Goal: Check status: Check status

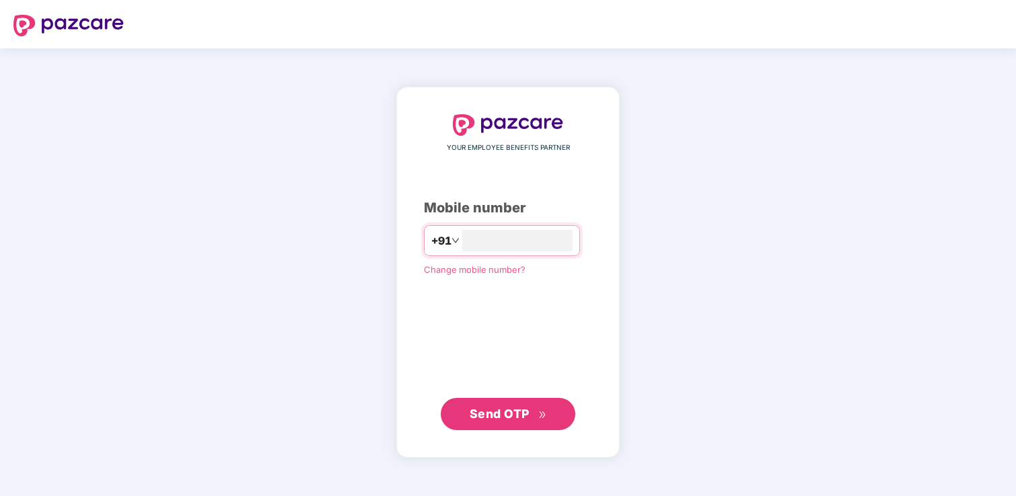
type input "**********"
click at [502, 415] on span "Send OTP" at bounding box center [500, 414] width 60 height 14
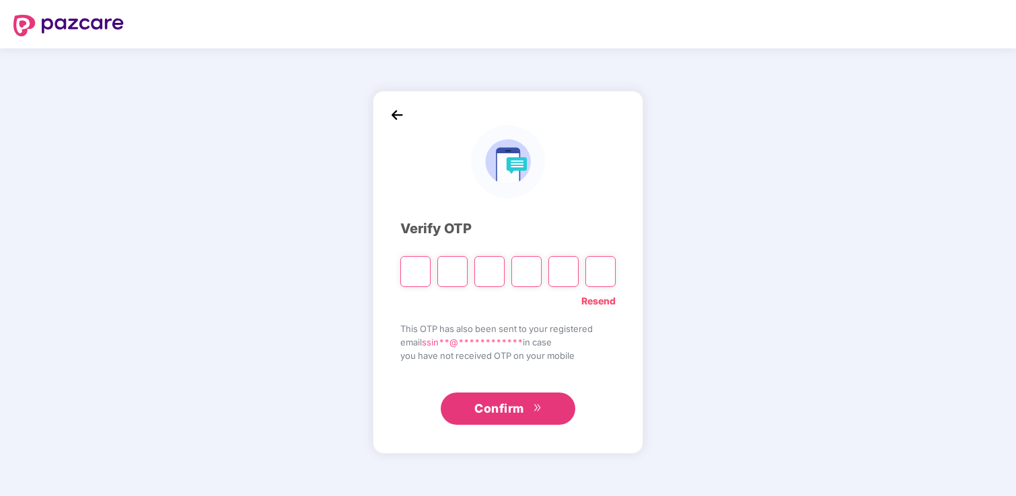
type input "*"
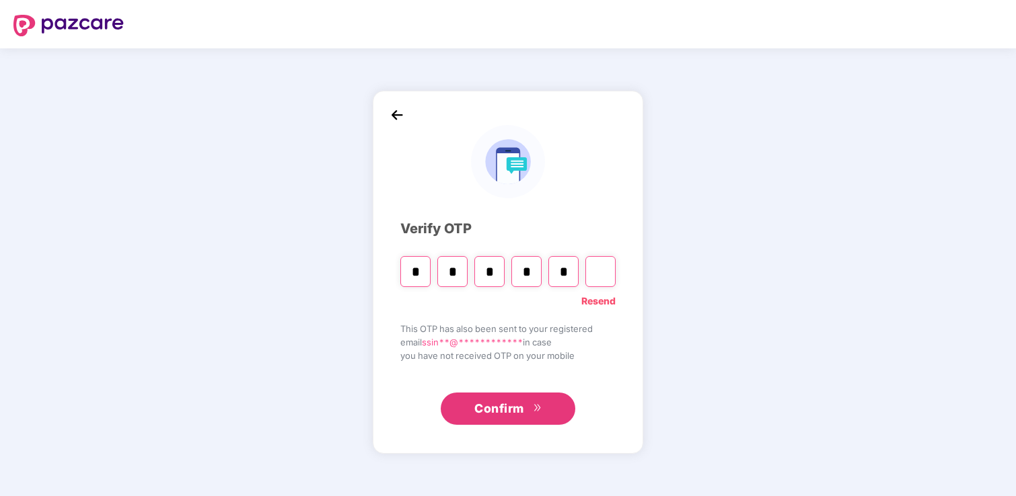
type input "*"
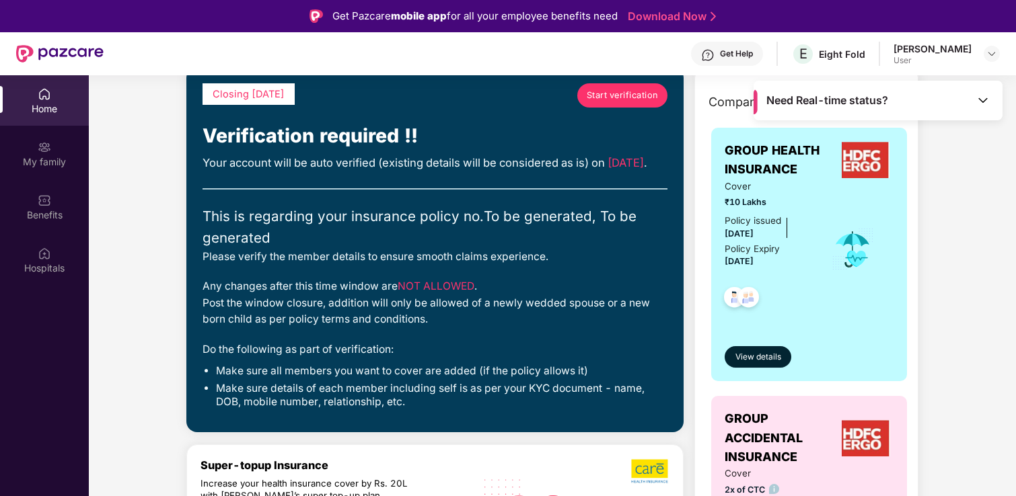
scroll to position [34, 0]
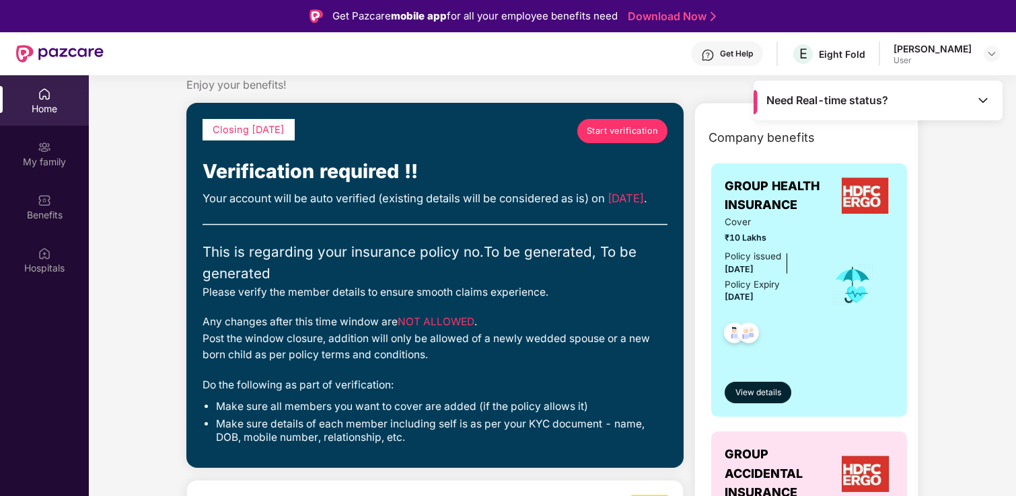
click at [608, 133] on span "Start verification" at bounding box center [623, 130] width 72 height 13
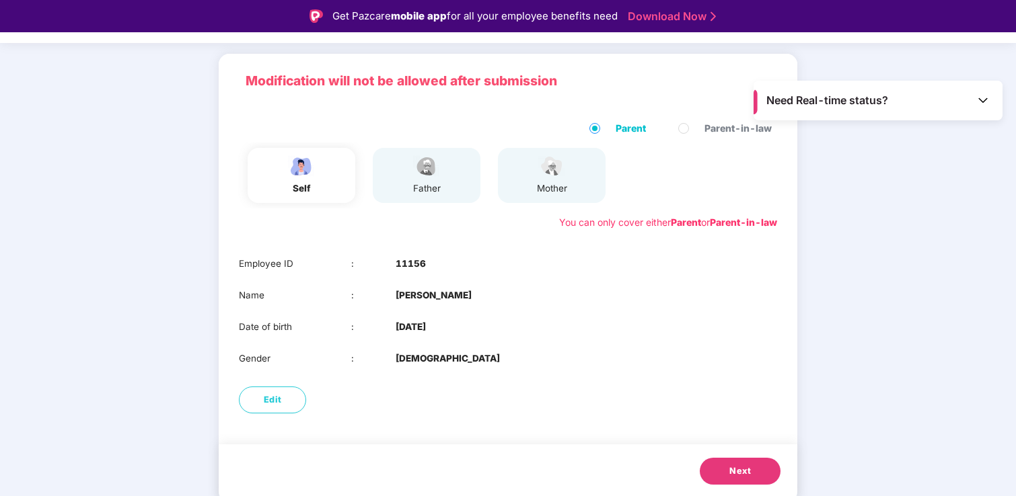
scroll to position [75, 0]
click at [733, 474] on span "Next" at bounding box center [740, 471] width 22 height 13
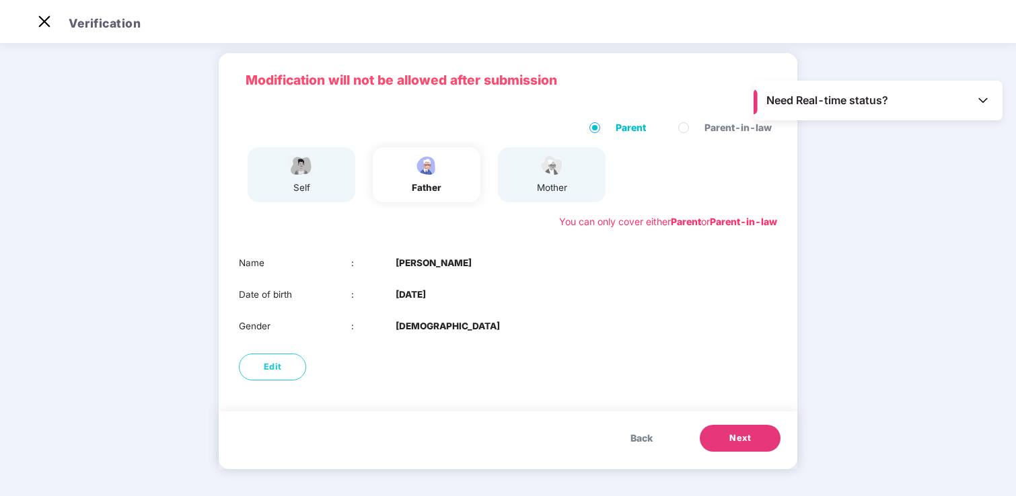
click at [741, 439] on span "Next" at bounding box center [740, 438] width 22 height 13
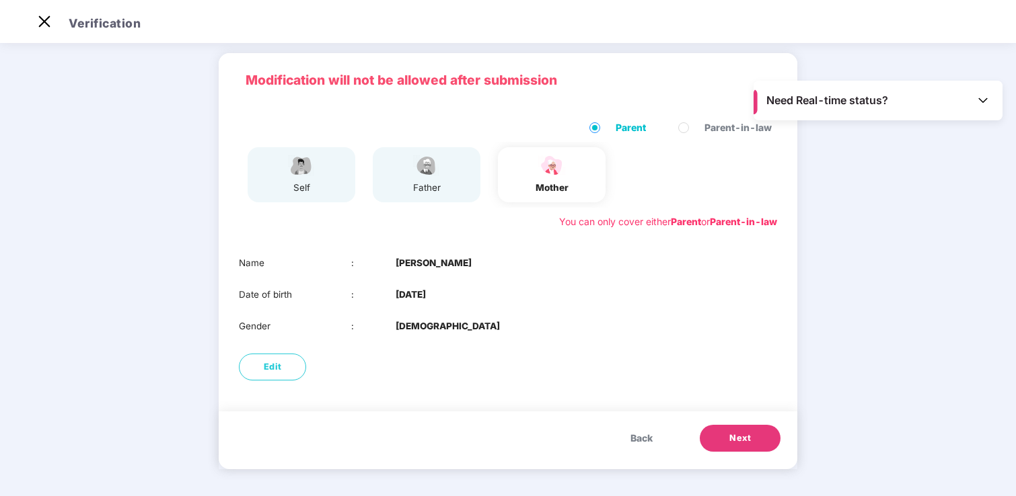
click at [734, 441] on span "Next" at bounding box center [740, 438] width 22 height 13
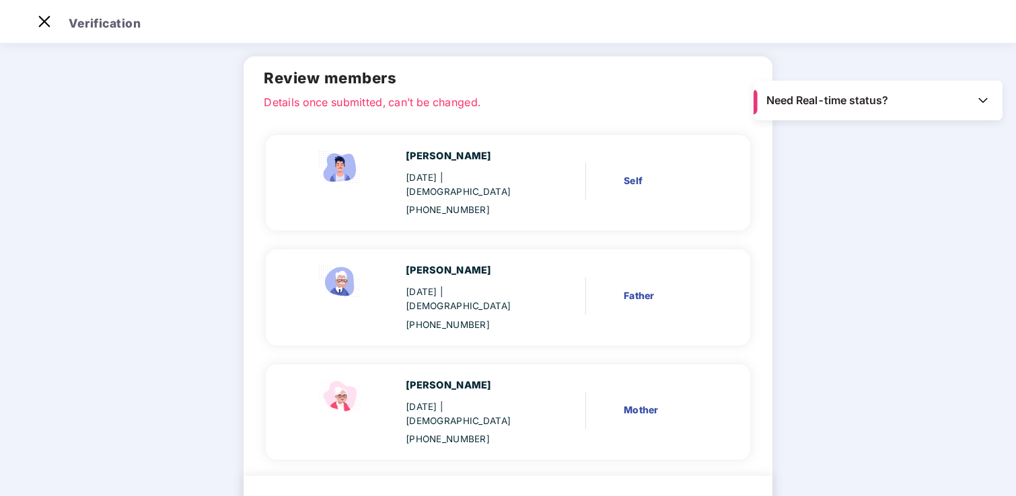
scroll to position [78, 0]
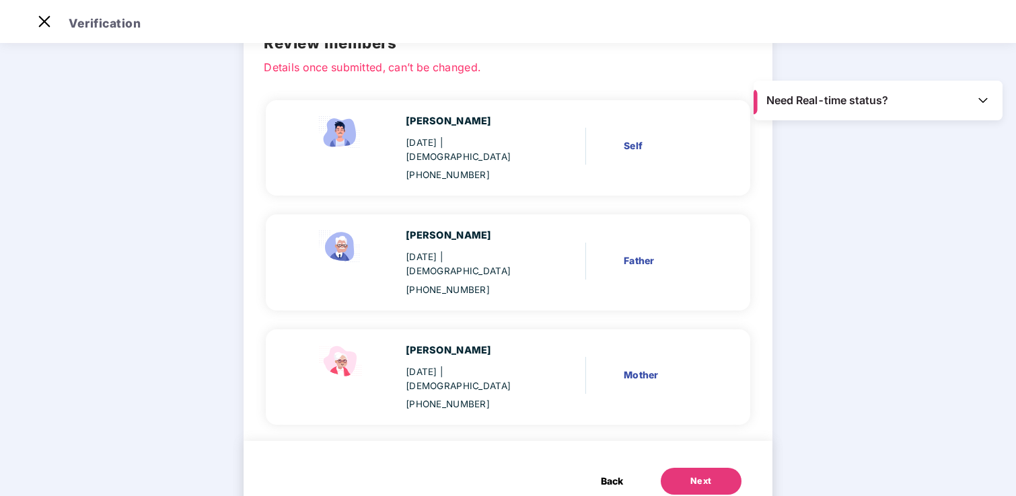
click at [690, 475] on div "Next" at bounding box center [701, 481] width 22 height 13
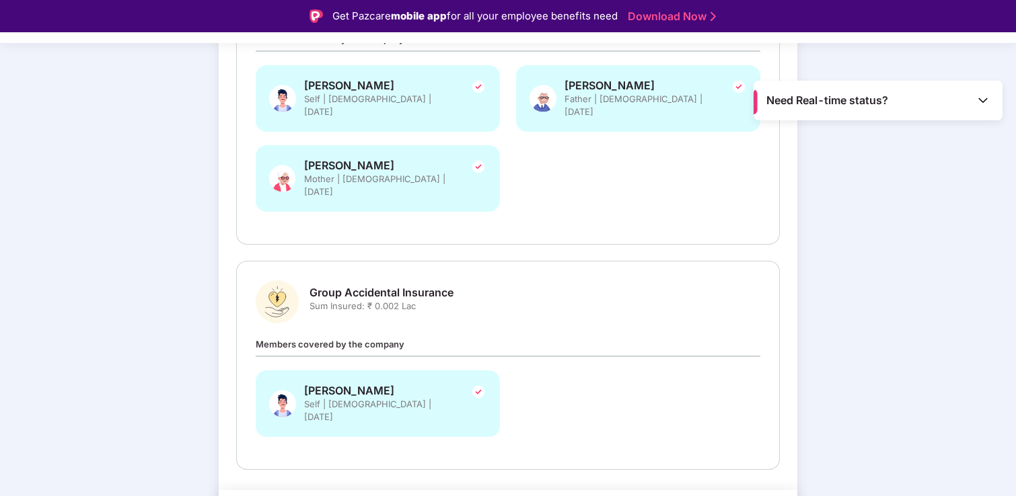
scroll to position [287, 0]
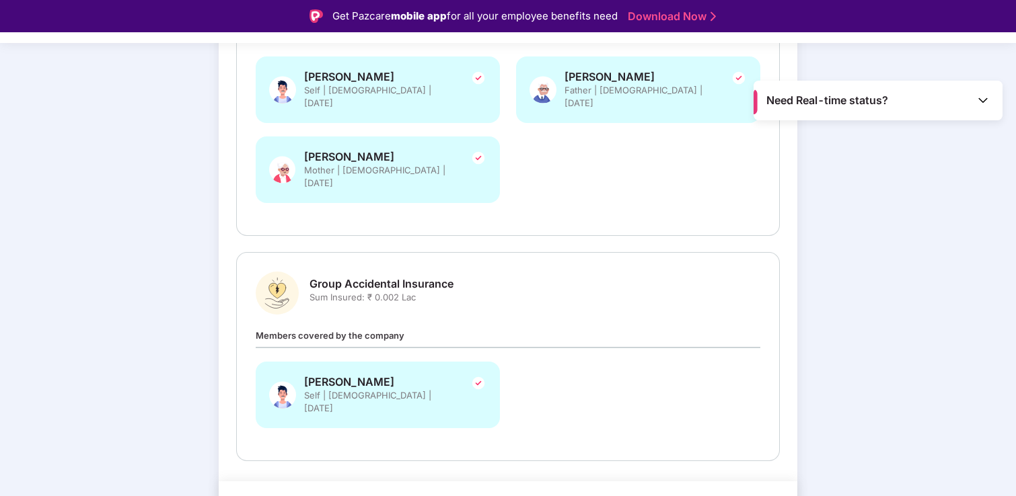
click at [475, 375] on img at bounding box center [478, 383] width 16 height 16
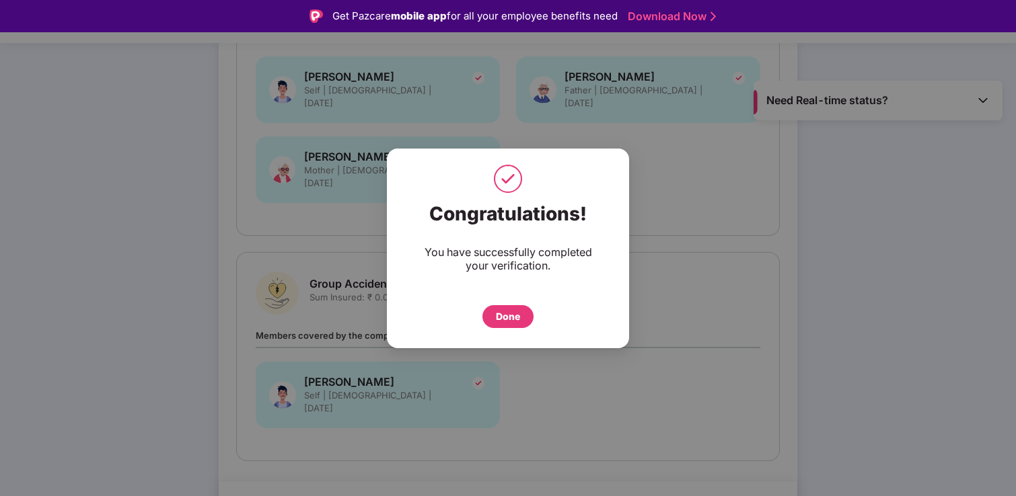
click at [507, 320] on div "Done" at bounding box center [508, 316] width 24 height 15
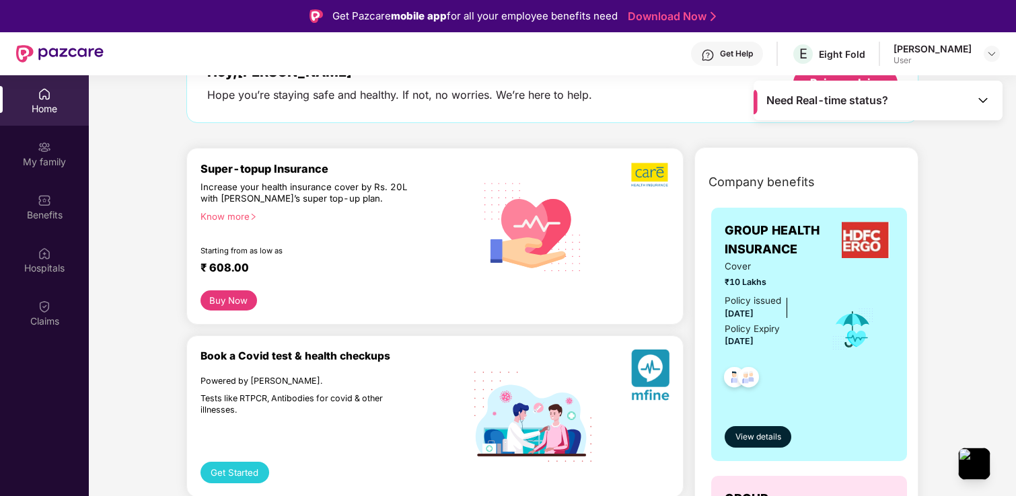
scroll to position [101, 0]
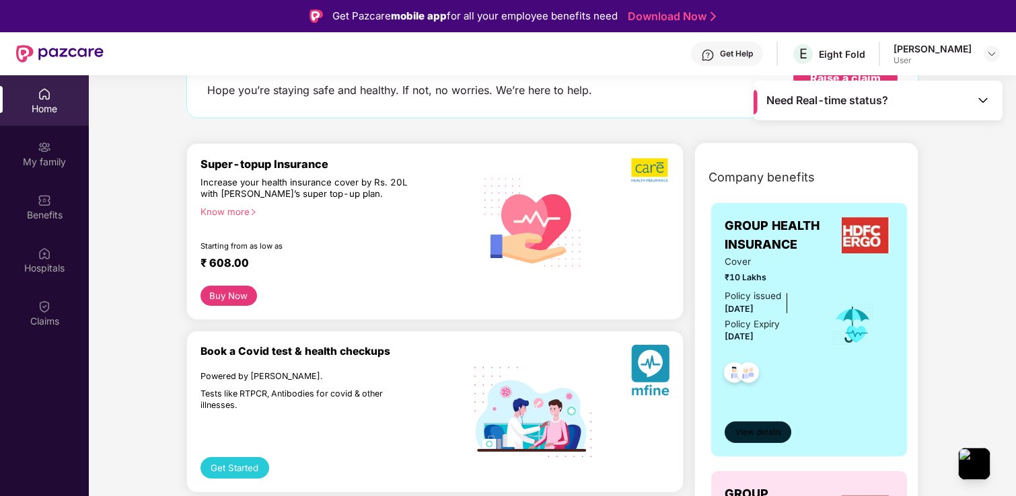
click at [751, 439] on span "View details" at bounding box center [758, 432] width 46 height 13
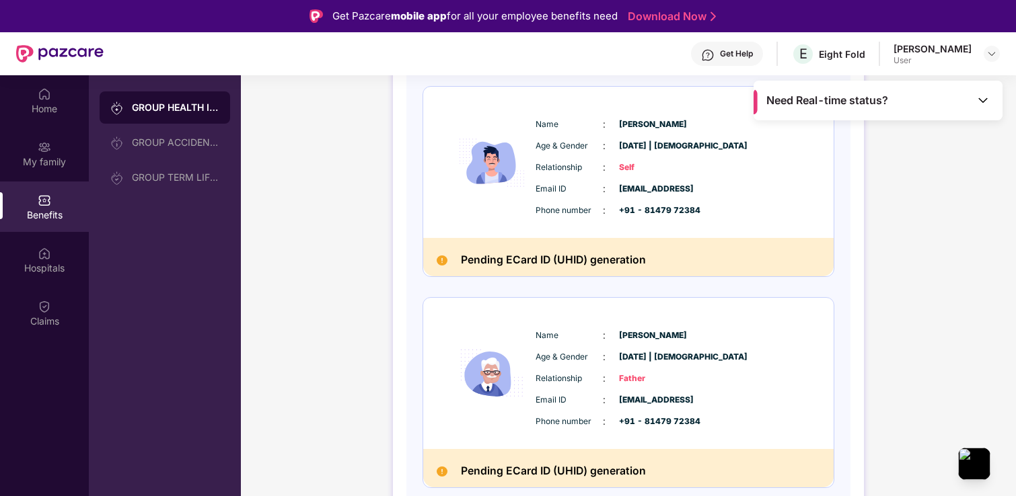
scroll to position [179, 0]
click at [981, 102] on img at bounding box center [982, 100] width 13 height 13
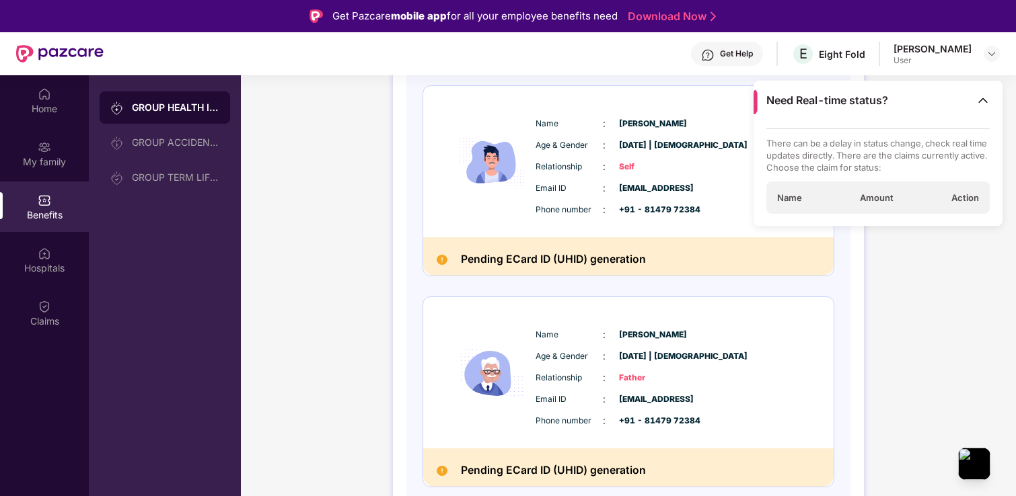
click at [981, 102] on img at bounding box center [982, 100] width 13 height 13
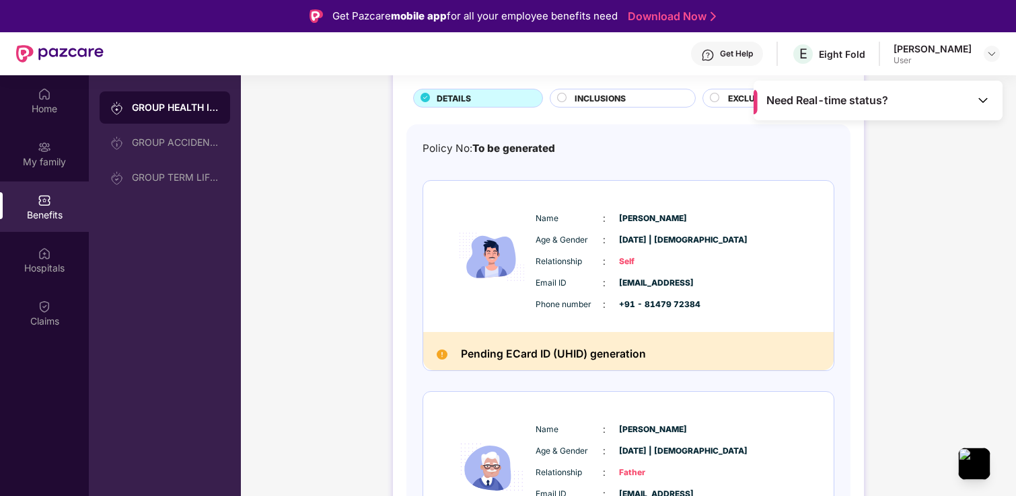
scroll to position [0, 0]
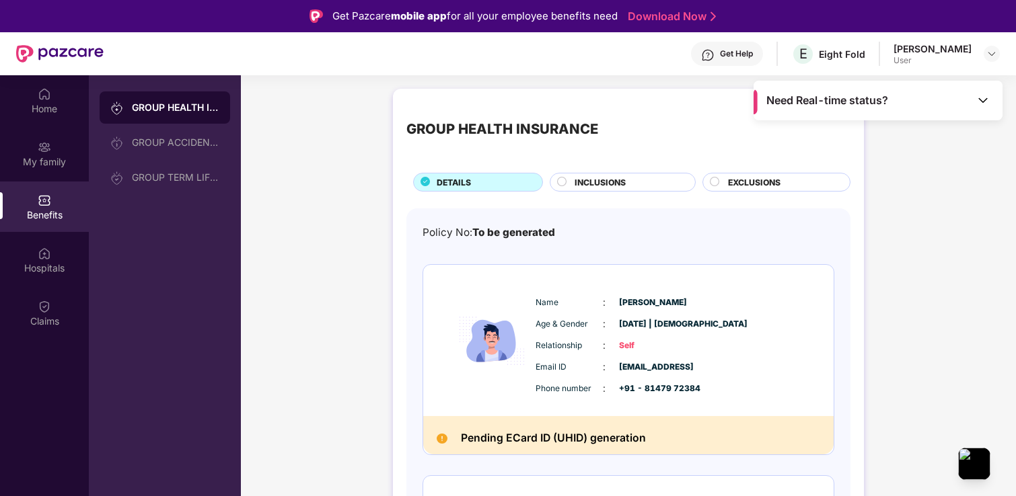
click at [572, 181] on div "INCLUSIONS" at bounding box center [628, 183] width 120 height 15
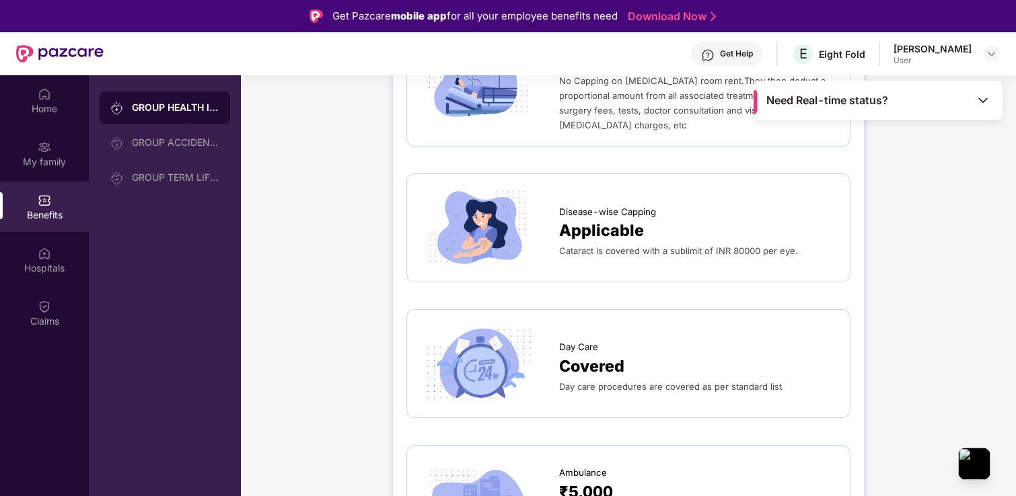
scroll to position [522, 0]
click at [646, 233] on div "Applicable" at bounding box center [697, 229] width 277 height 25
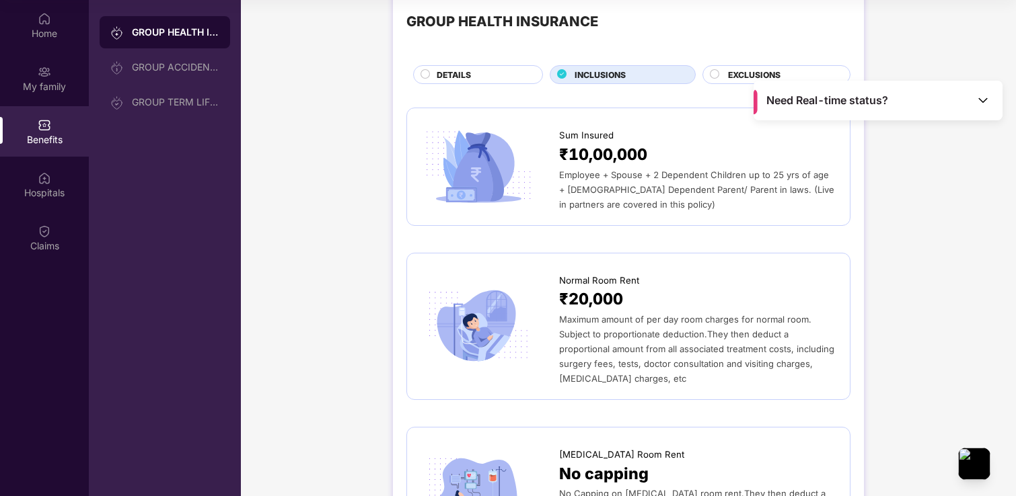
scroll to position [34, 0]
click at [710, 77] on icon at bounding box center [714, 72] width 9 height 9
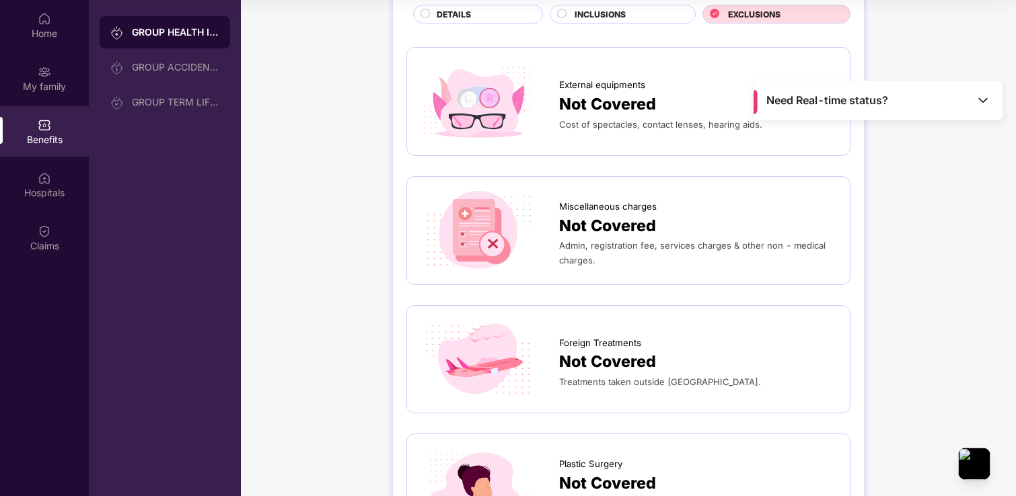
scroll to position [0, 0]
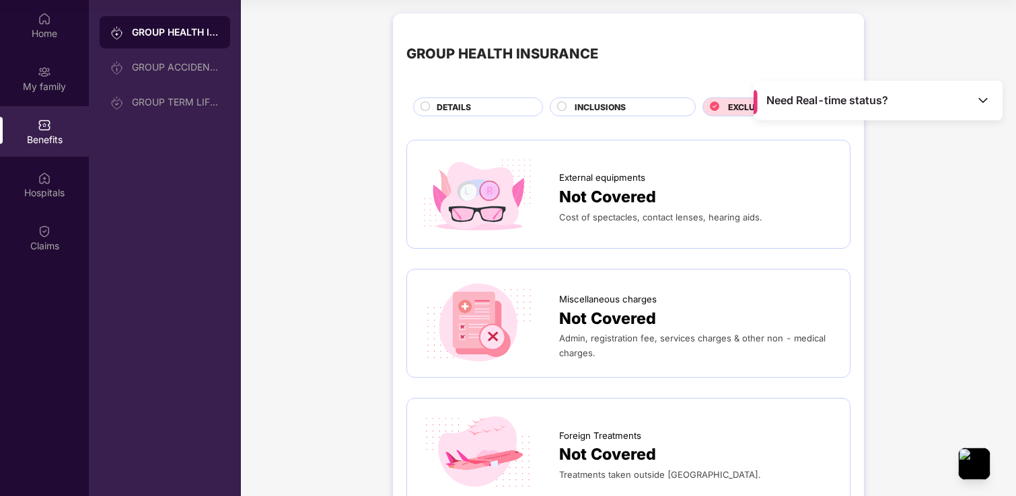
click at [629, 111] on div "INCLUSIONS" at bounding box center [628, 108] width 120 height 15
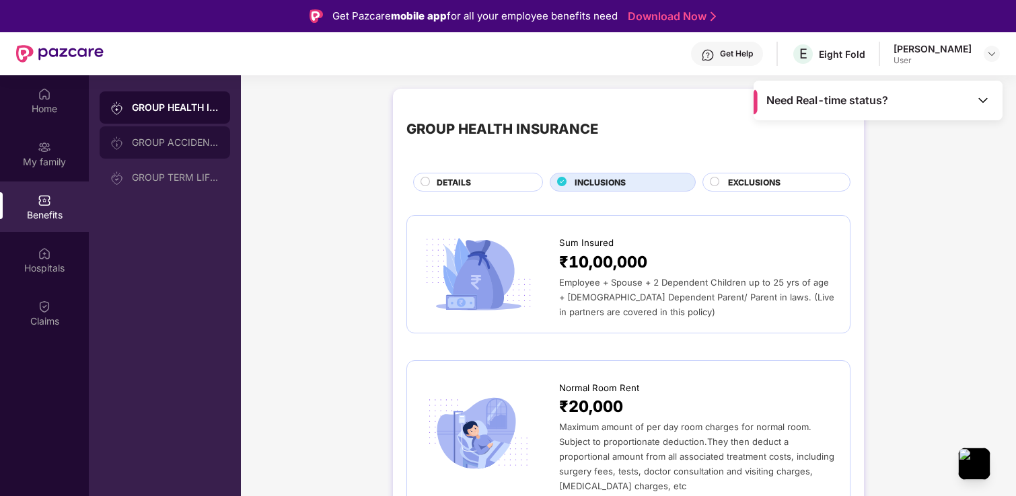
click at [185, 142] on div "GROUP ACCIDENTAL INSURANCE" at bounding box center [175, 142] width 87 height 11
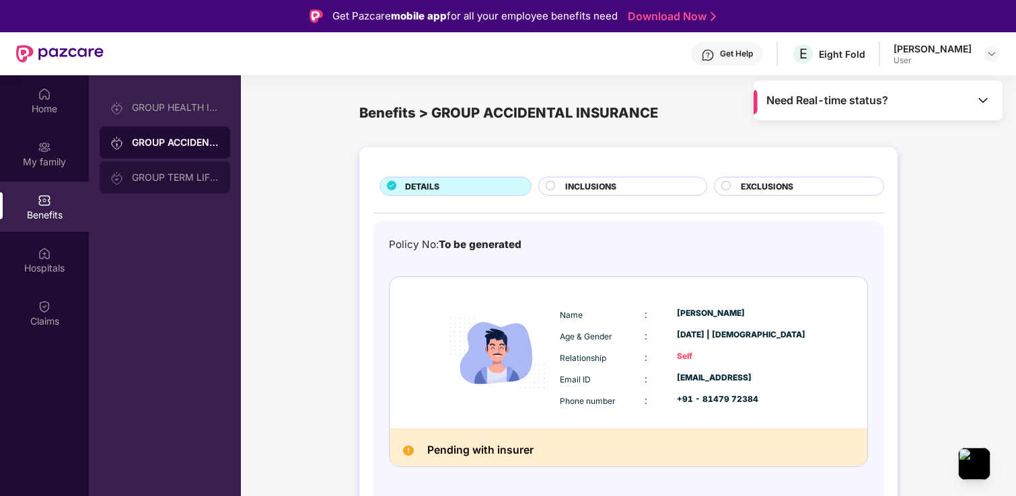
click at [178, 184] on div "GROUP TERM LIFE INSURANCE" at bounding box center [165, 177] width 131 height 32
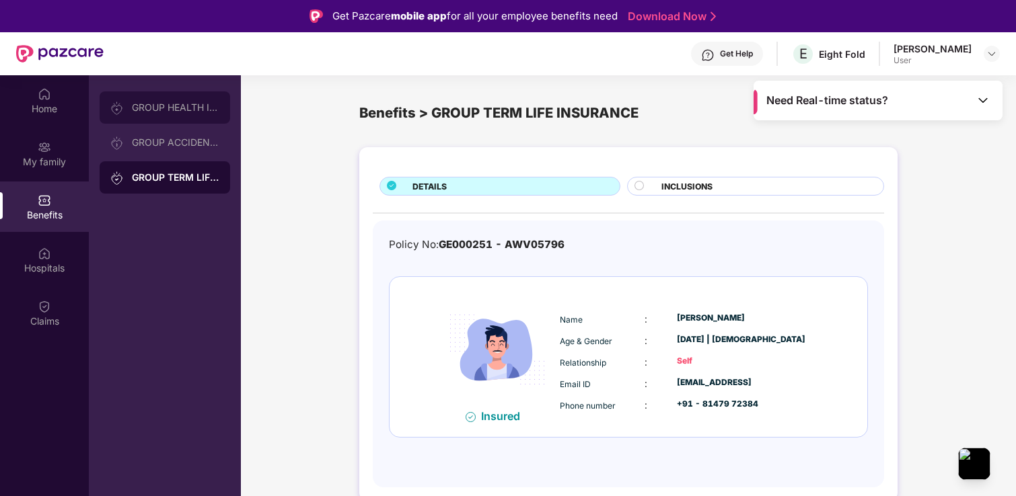
click at [155, 108] on div "GROUP HEALTH INSURANCE" at bounding box center [175, 107] width 87 height 11
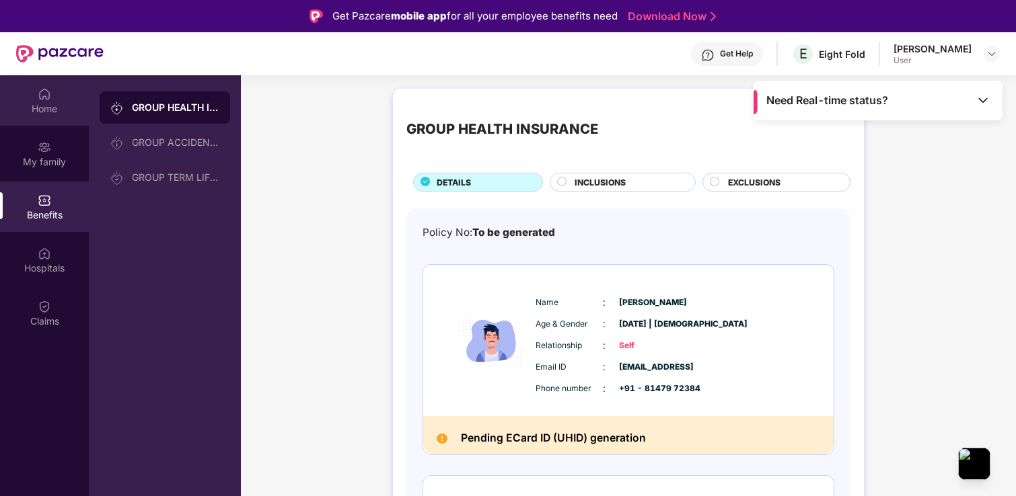
click at [49, 95] on img at bounding box center [44, 93] width 13 height 13
